Goal: Obtain resource: Download file/media

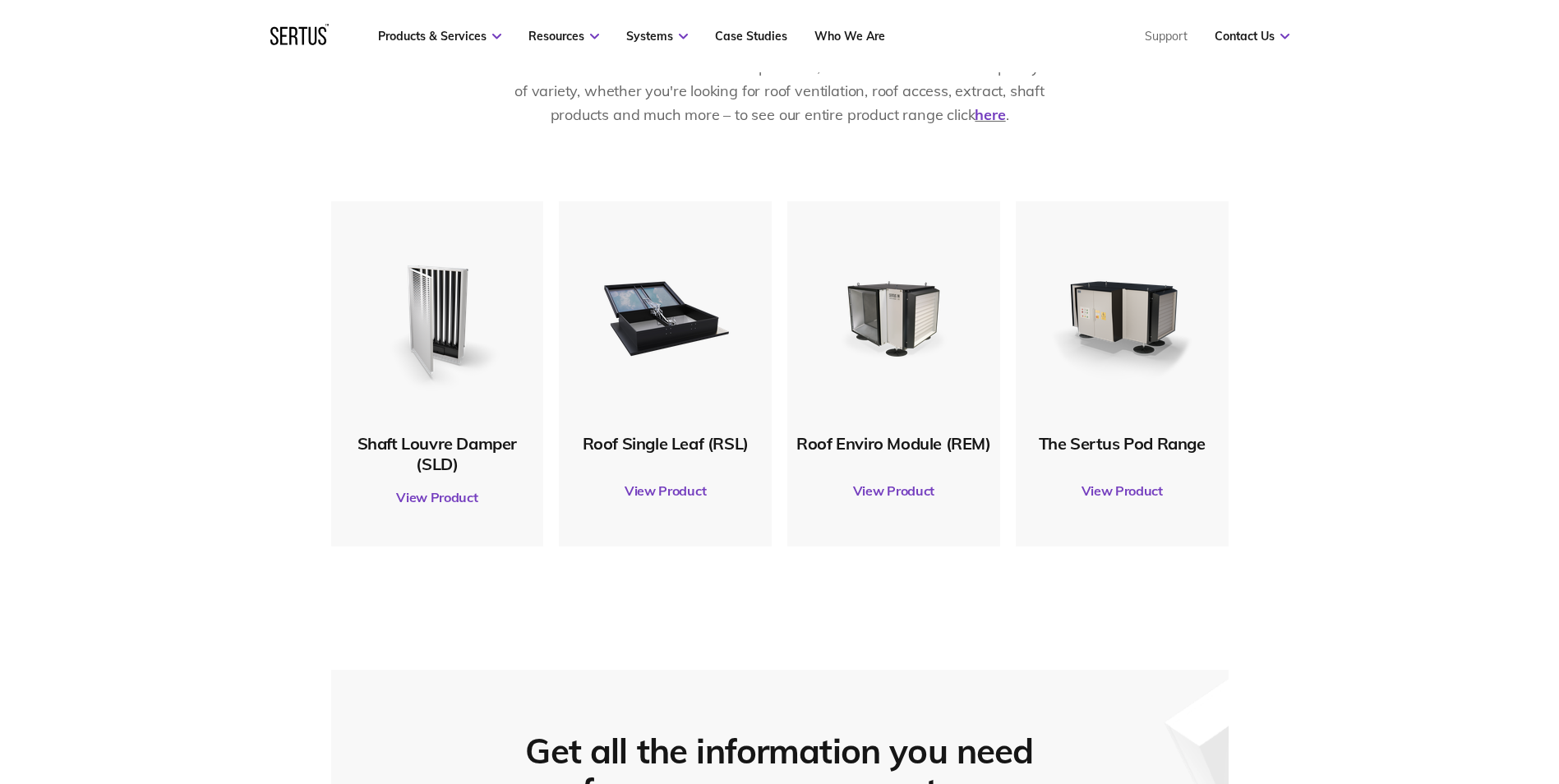
scroll to position [903, 0]
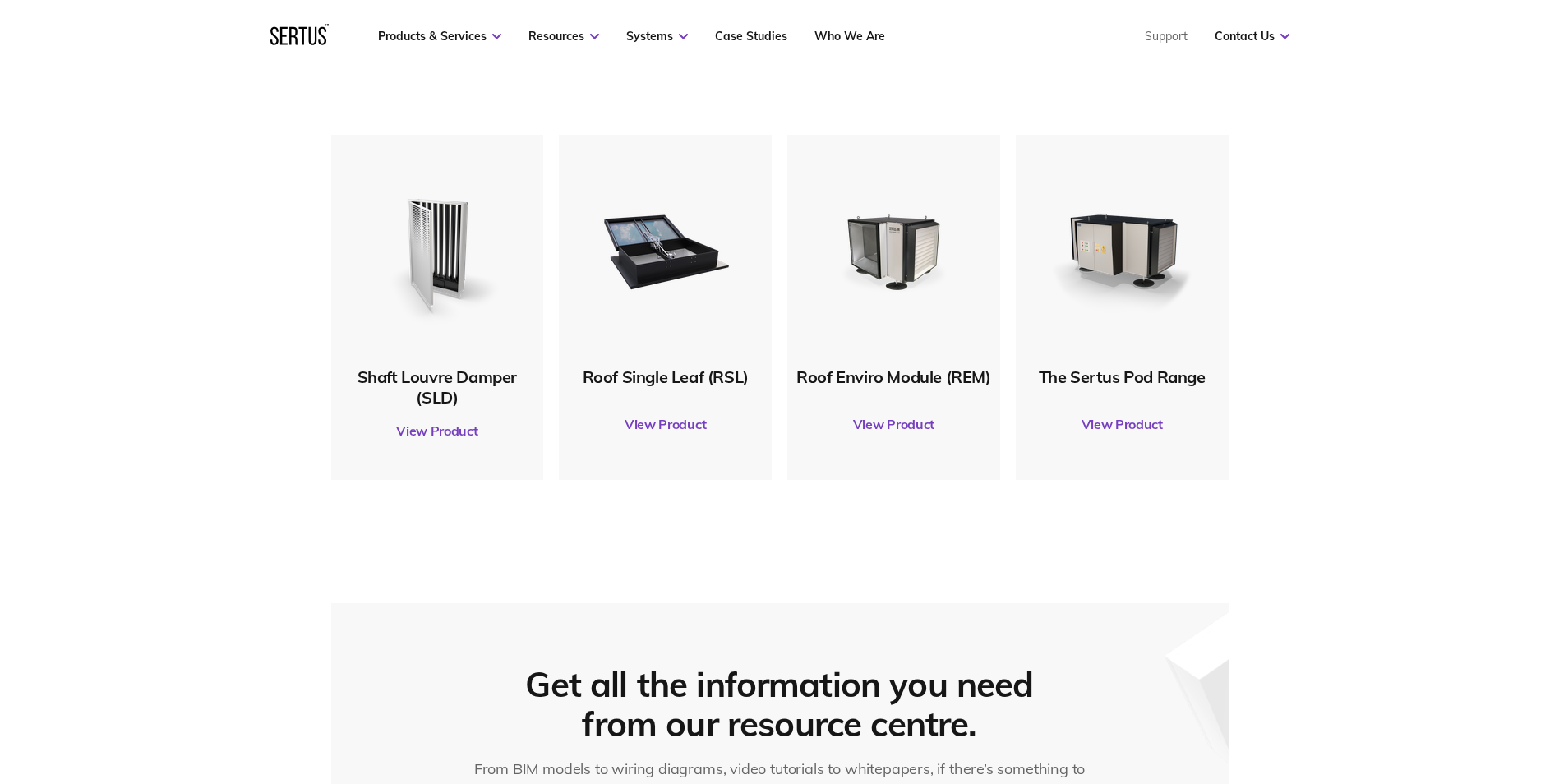
click at [437, 425] on link "View Product" at bounding box center [437, 430] width 196 height 46
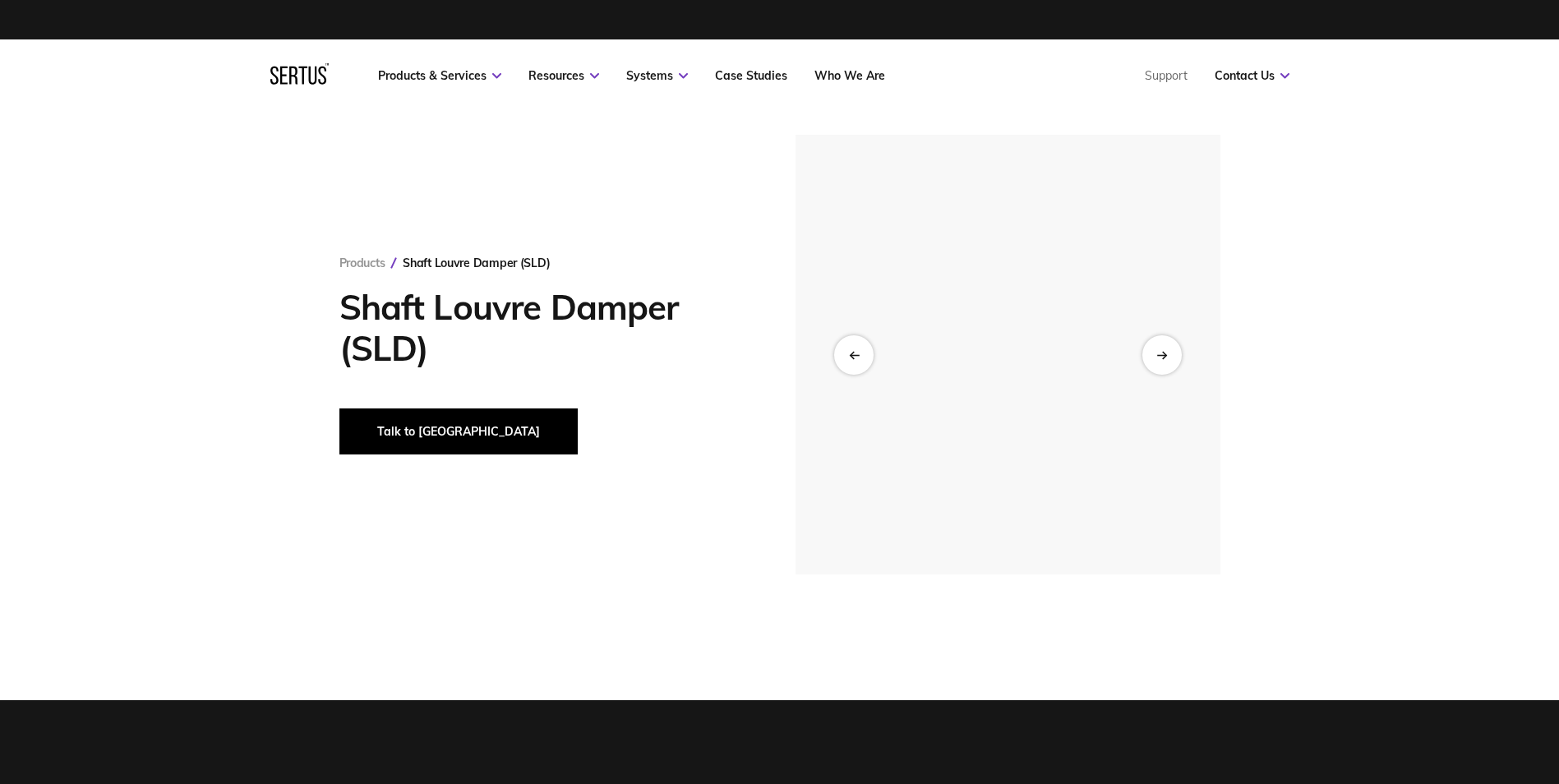
click at [400, 437] on button "Talk to [GEOGRAPHIC_DATA]" at bounding box center [458, 431] width 238 height 46
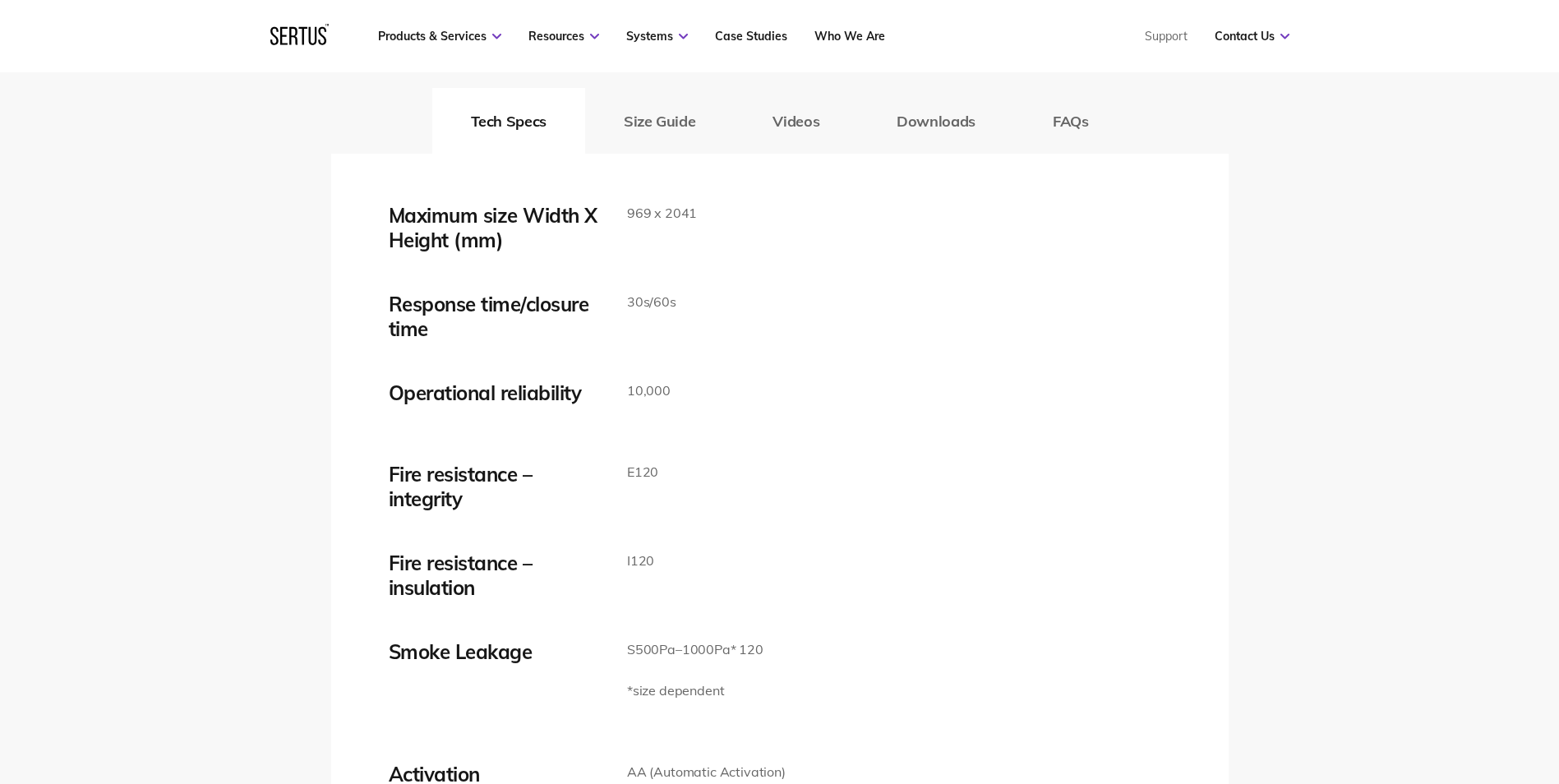
scroll to position [2711, 0]
click at [904, 123] on button "Downloads" at bounding box center [936, 119] width 156 height 66
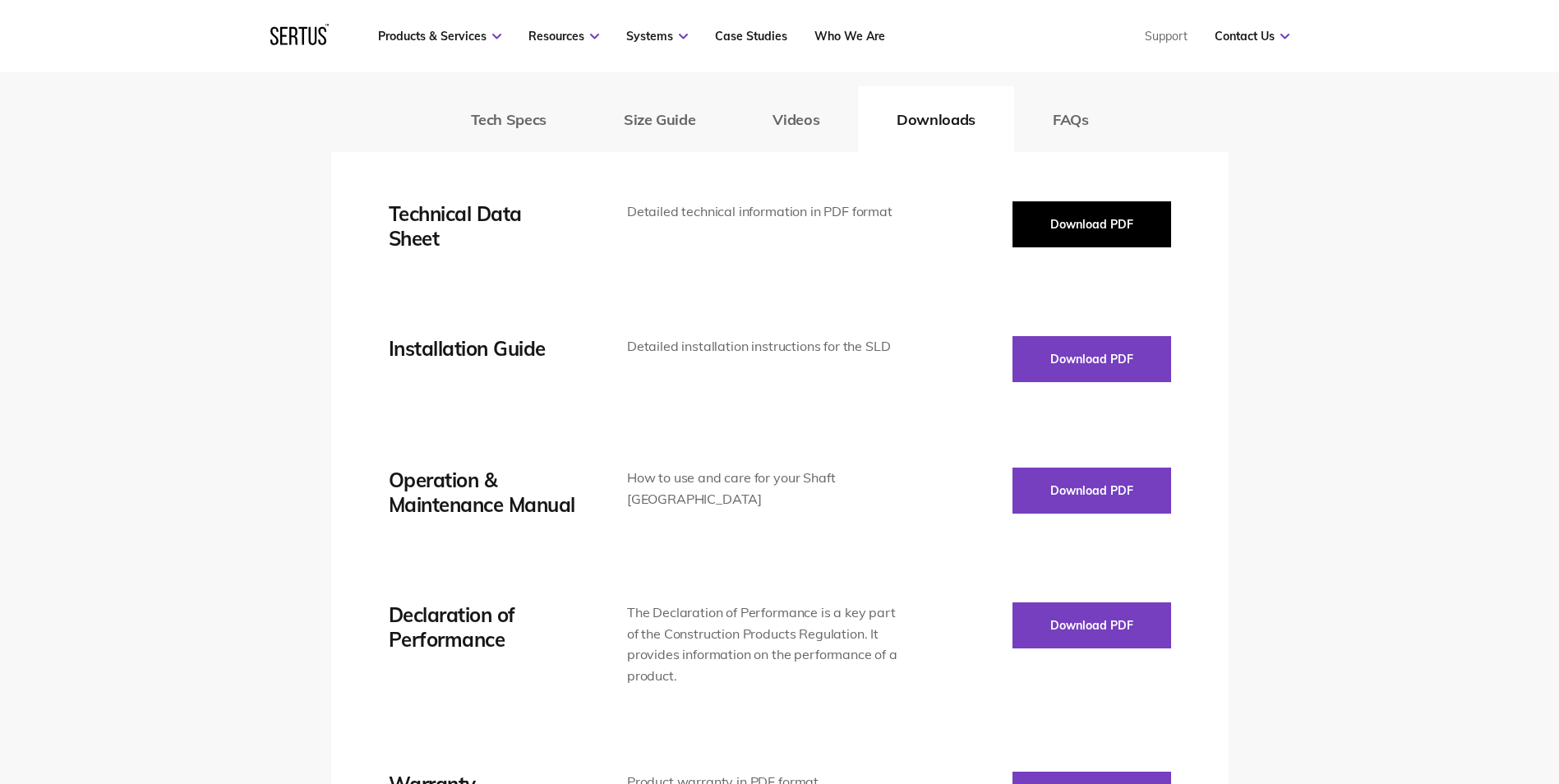
click at [1092, 225] on button "Download PDF" at bounding box center [1091, 224] width 159 height 46
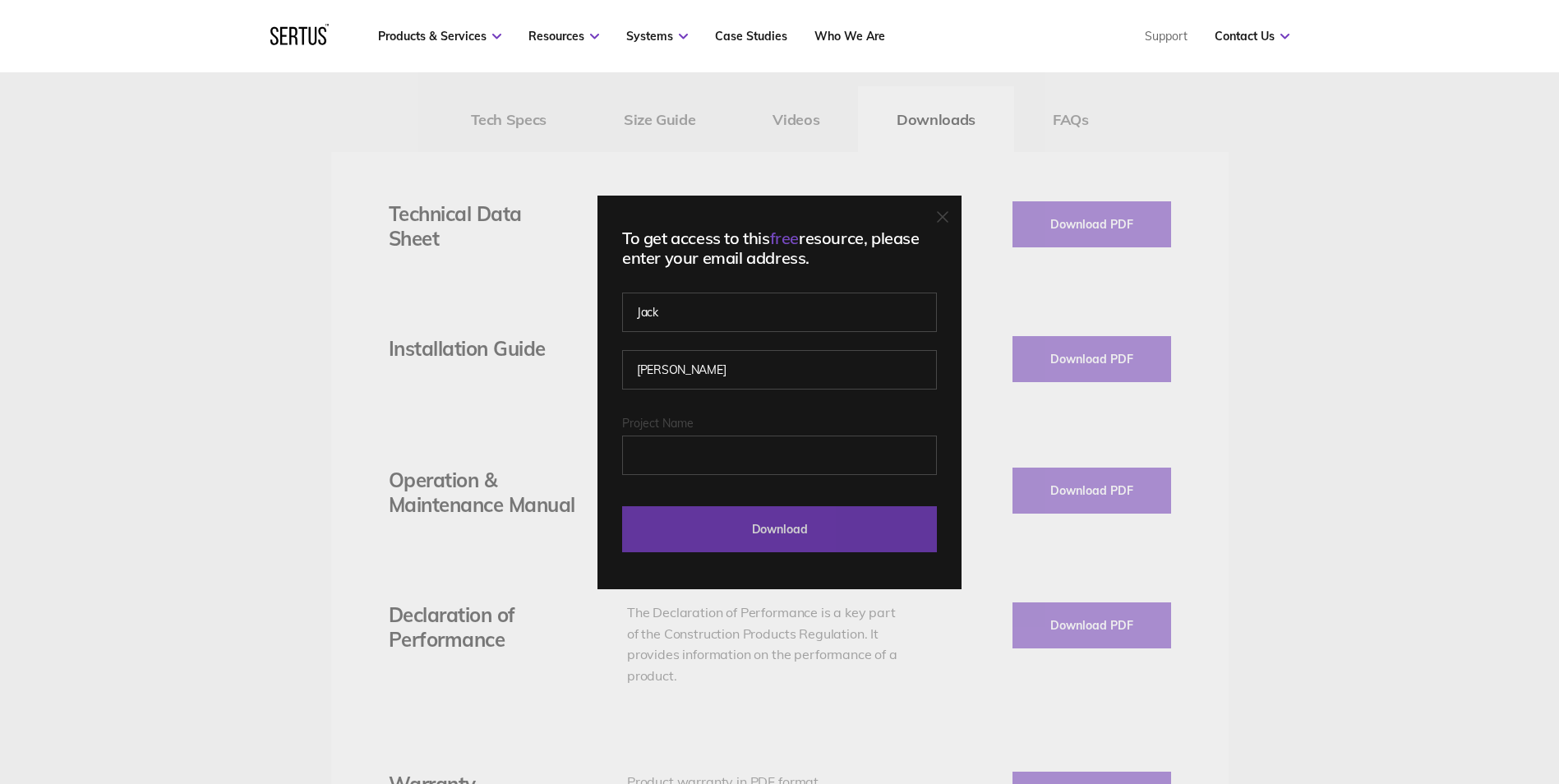
click at [734, 514] on input "Download" at bounding box center [779, 529] width 315 height 46
